Goal: Task Accomplishment & Management: Use online tool/utility

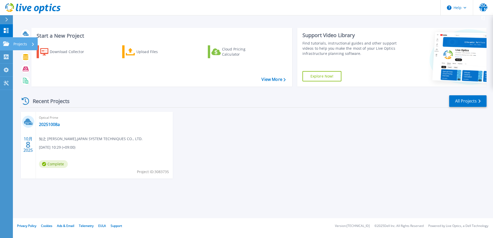
click at [7, 44] on icon at bounding box center [6, 44] width 6 height 4
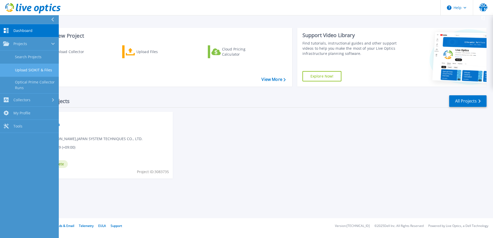
click at [33, 69] on link "Upload SIOKIT & Files" at bounding box center [29, 70] width 59 height 13
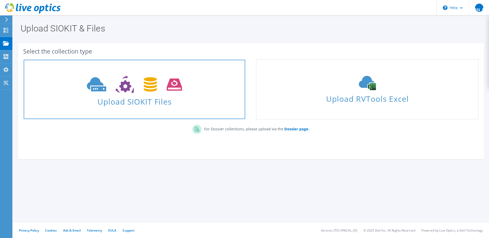
click at [140, 89] on icon at bounding box center [134, 85] width 95 height 18
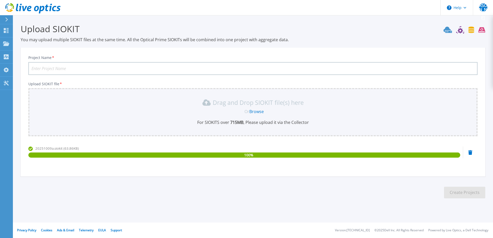
click at [129, 70] on input "Project Name *" at bounding box center [252, 68] width 449 height 13
click at [50, 68] on input "20251008a" at bounding box center [252, 68] width 449 height 13
type input "20251009a"
click at [464, 192] on button "Create Projects" at bounding box center [464, 193] width 41 height 12
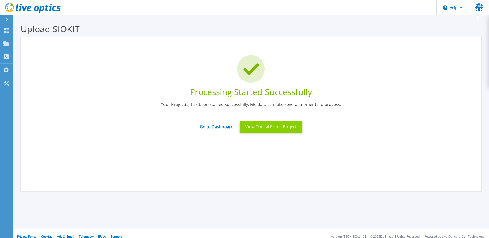
click at [258, 127] on button "View Optical Prime Project" at bounding box center [271, 127] width 63 height 12
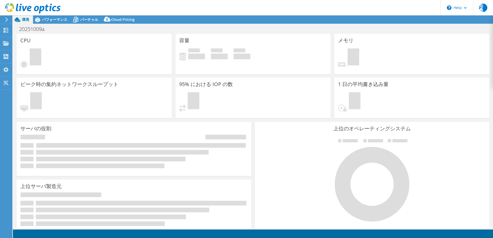
select select "USD"
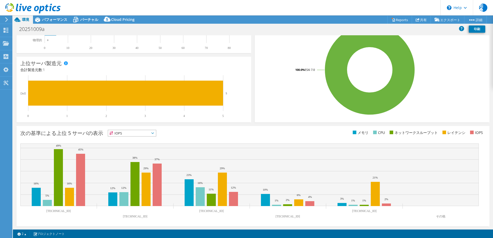
scroll to position [106, 0]
